Goal: Information Seeking & Learning: Learn about a topic

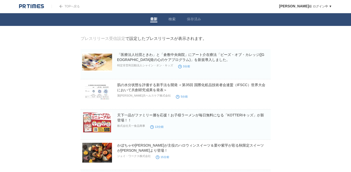
click at [169, 22] on span at bounding box center [172, 22] width 7 height 1
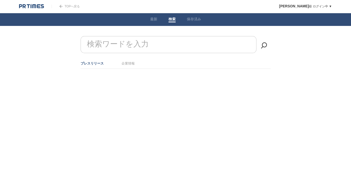
click at [165, 42] on input "検索ワードを入力" at bounding box center [169, 44] width 176 height 17
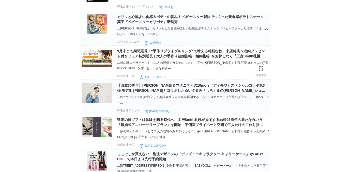
scroll to position [240, 0]
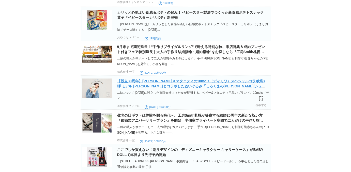
click at [135, 91] on link "【設立30周年】ベビー＆マタニティの10mois（ディモワ）スペシャルコラボ第3弾 モデル Kanocoさんとコラボしたぬいぐるみ「しろくまのchou cho…" at bounding box center [191, 86] width 148 height 14
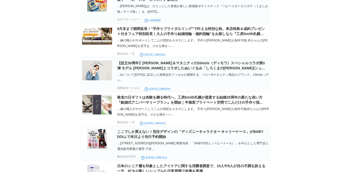
scroll to position [0, 0]
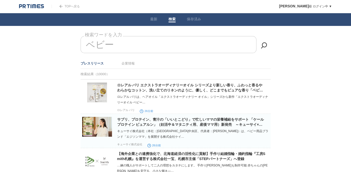
click at [144, 47] on input "ベビー" at bounding box center [169, 44] width 176 height 17
type input "ベ"
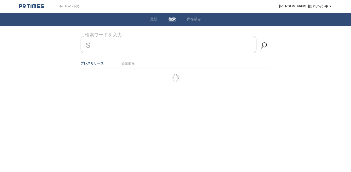
type input "し"
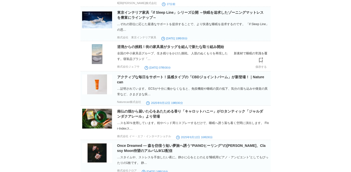
scroll to position [109, 0]
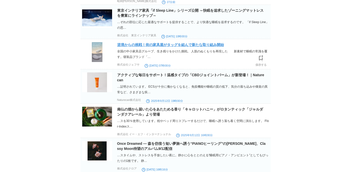
click at [134, 46] on link "逆境からの挑戦！街の家具屋がタッグを組んで新たな取り組み開始" at bounding box center [170, 45] width 107 height 4
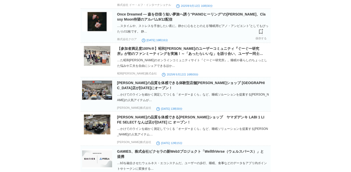
scroll to position [239, 0]
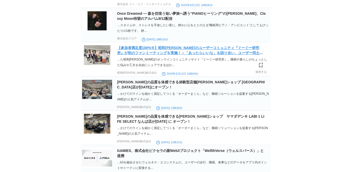
click at [192, 58] on link "【参加者満足度100%※】昭和西川のユーザーコミュニティ『ぐーぐー研究所』が初のファンミーティングを実施！～「あったらいいな」を語り合い、ユーザー同士でアイデ…" at bounding box center [190, 53] width 146 height 14
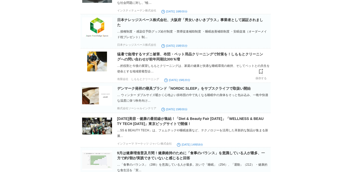
scroll to position [710, 0]
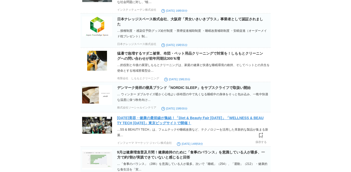
click at [163, 125] on link "9月16日（火）美容・健康の最前線が集結！「Diet & Beauty Fair 2025」「WELLNESS & BEAUTY TECH 2025」東京ビッ…" at bounding box center [190, 120] width 147 height 9
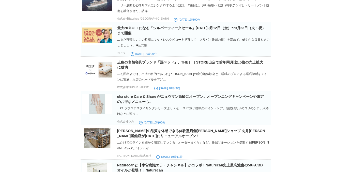
scroll to position [0, 0]
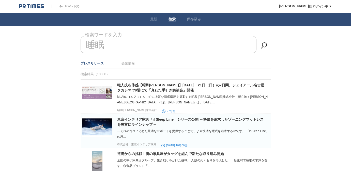
click at [146, 44] on input "睡眠" at bounding box center [169, 44] width 176 height 17
type input "睡"
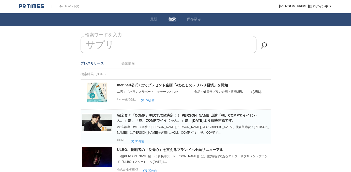
scroll to position [3, 0]
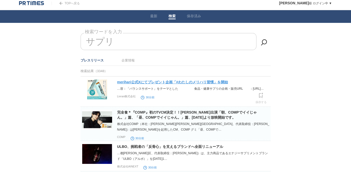
click at [145, 81] on link "merihari公式Xにてプレゼント企画「#わたしのメリハリ習慣」を開始" at bounding box center [172, 82] width 111 height 4
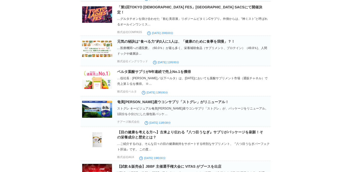
scroll to position [339, 0]
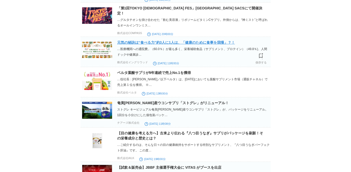
click at [176, 41] on link "元気の秘訣は“食べる力”約3人に1人は、「健康のために食事を我慢」？！" at bounding box center [176, 42] width 118 height 4
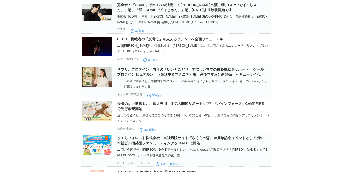
scroll to position [0, 0]
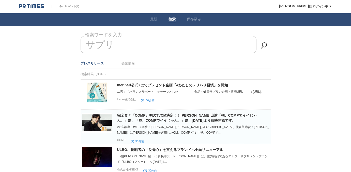
click at [155, 42] on input "サプリ" at bounding box center [169, 44] width 176 height 17
type input "サ"
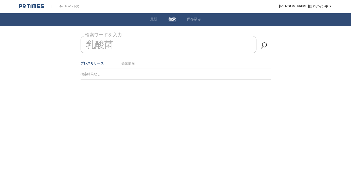
type input "乳酸菌"
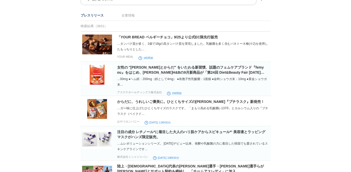
scroll to position [48, 0]
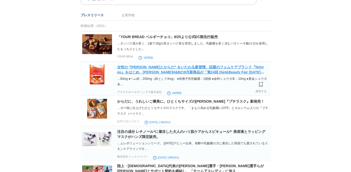
click at [161, 69] on link "女性の "こころとからだ" をいたわる新習慣、話題のフェムケアブランド『femyou』をはじめ、マルマンH&Bの9月新商品が「第24回 Diet&Beauty…" at bounding box center [190, 72] width 147 height 14
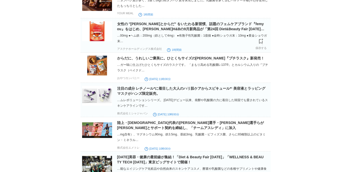
scroll to position [97, 0]
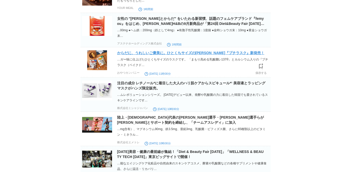
click at [199, 53] on link "からだに、うれしいご褒美に。ひとくちサイズの甘口スナック『プチラスク』新発売！" at bounding box center [190, 53] width 147 height 4
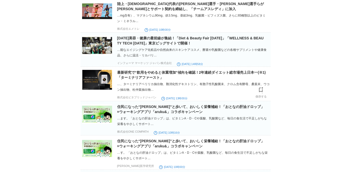
scroll to position [211, 0]
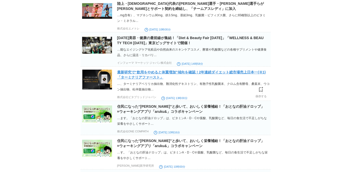
click at [183, 76] on link "最新研究で“飲用をやめると体重増加”傾向を確認！2年連続ダイエット総市場売上日本一(※1)「ターミナリアファースト」" at bounding box center [191, 74] width 149 height 9
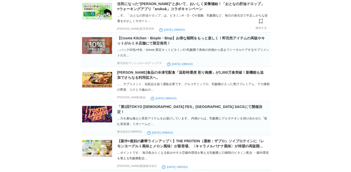
scroll to position [370, 0]
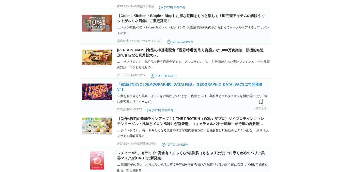
click at [189, 91] on link "「第1回TOKYO LADIES FES」SHIBUYA SACSにて開催決定！" at bounding box center [189, 86] width 145 height 9
